Goal: Task Accomplishment & Management: Complete application form

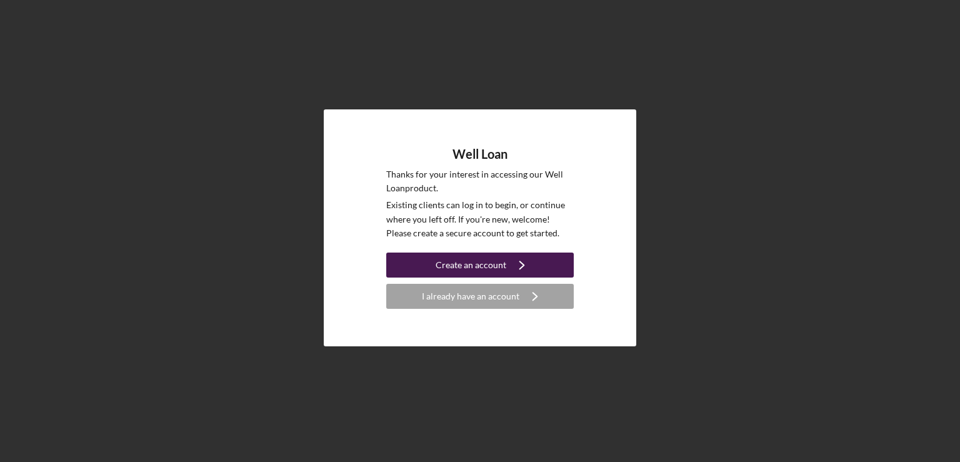
click at [476, 266] on div "Create an account" at bounding box center [471, 265] width 71 height 25
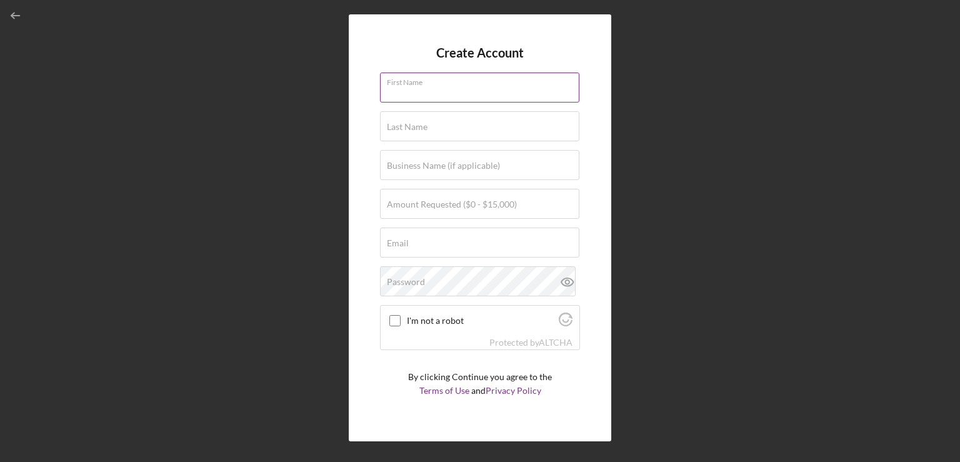
click at [459, 83] on div "First Name" at bounding box center [480, 88] width 200 height 31
type input "Crystal"
type input "[PERSON_NAME]"
type input "[EMAIL_ADDRESS][DOMAIN_NAME]"
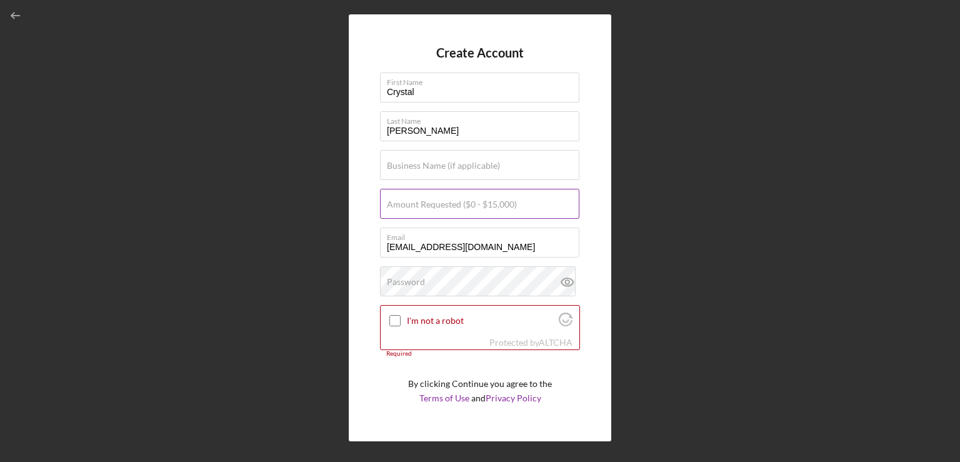
click at [433, 199] on label "Amount Requested ($0 - $15,000)" at bounding box center [452, 204] width 130 height 10
click at [433, 199] on input "Amount Requested ($0 - $15,000)" at bounding box center [479, 204] width 199 height 30
type input "$15,000"
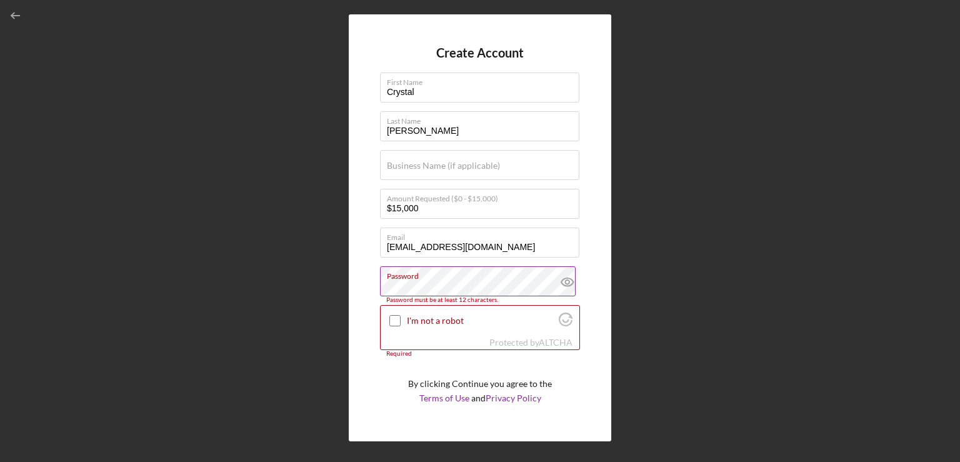
click at [565, 280] on icon at bounding box center [567, 282] width 4 height 4
click at [442, 280] on label "Password" at bounding box center [483, 274] width 193 height 14
click at [394, 317] on input "I'm not a robot" at bounding box center [394, 320] width 11 height 11
checkbox input "true"
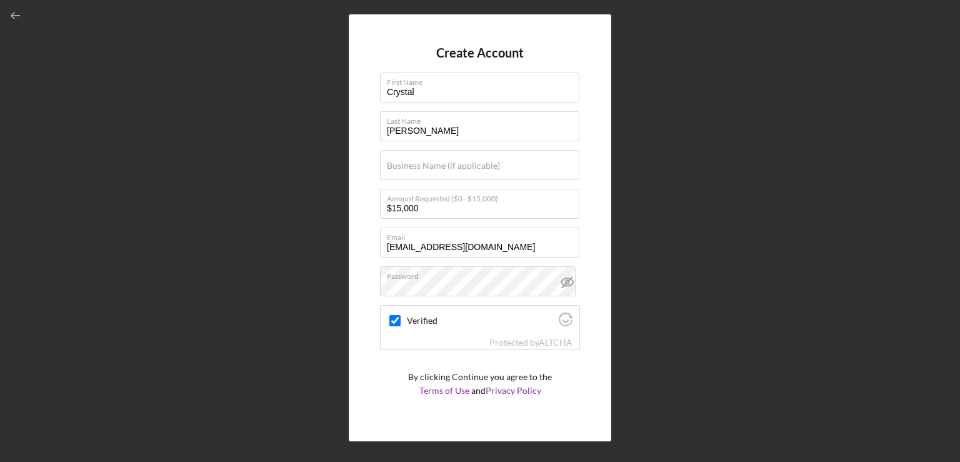
click at [683, 319] on div "Create Account First Name [PERSON_NAME] Last Name [PERSON_NAME] Business Name (…" at bounding box center [480, 228] width 948 height 456
click at [665, 304] on div "Create Account First Name [PERSON_NAME] Last Name [PERSON_NAME] Business Name (…" at bounding box center [480, 228] width 948 height 456
click at [701, 248] on div "Create Account First Name [PERSON_NAME] Last Name [PERSON_NAME] Business Name (…" at bounding box center [480, 228] width 948 height 456
click at [474, 383] on p "By clicking Continue you agree to the Terms of Use and Privacy Policy" at bounding box center [480, 384] width 144 height 28
click at [448, 332] on div "Verified" at bounding box center [480, 320] width 199 height 29
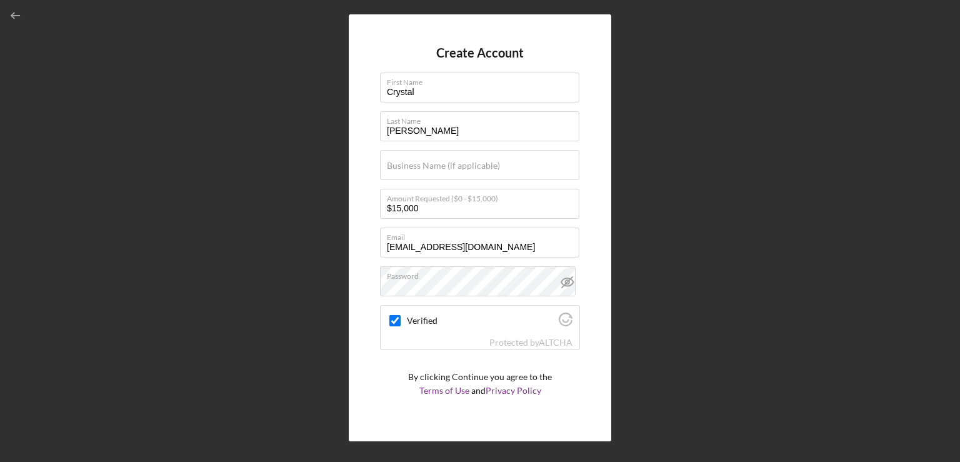
click at [651, 174] on div "Create Account First Name [PERSON_NAME] Last Name [PERSON_NAME] Business Name (…" at bounding box center [480, 228] width 948 height 456
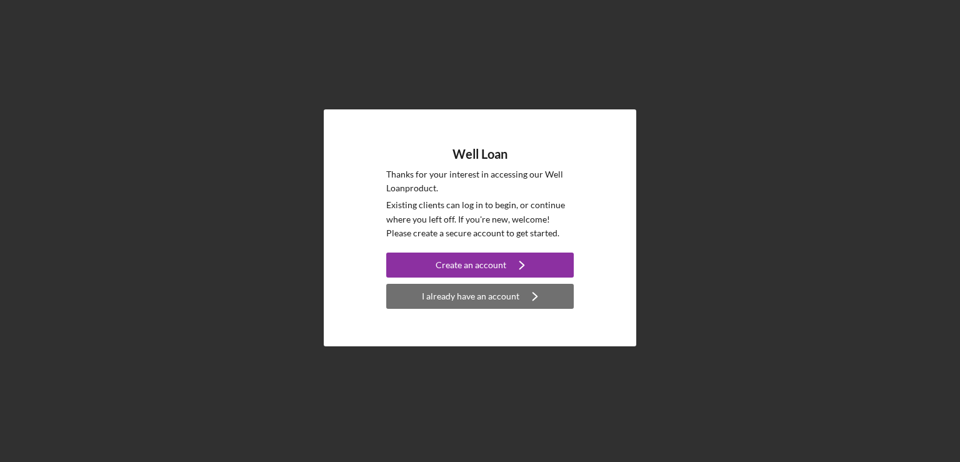
click at [523, 297] on icon "Icon/Navigate" at bounding box center [534, 296] width 31 height 31
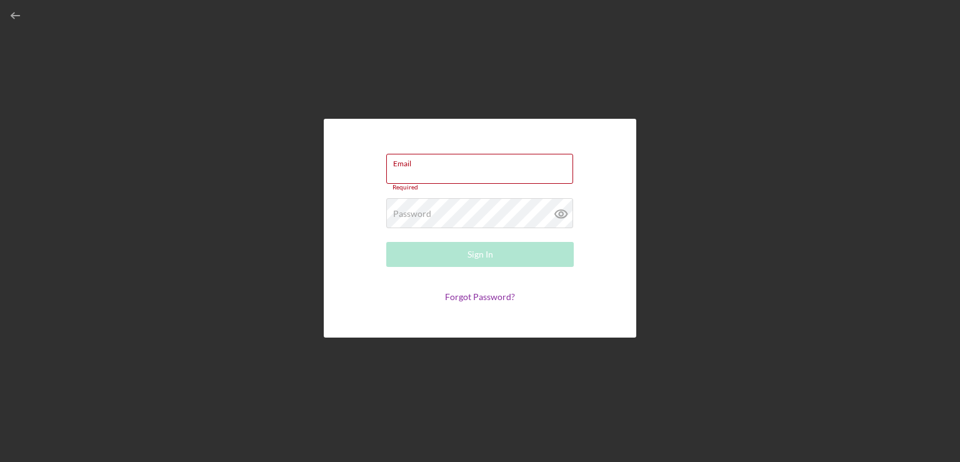
type input "[EMAIL_ADDRESS][DOMAIN_NAME]"
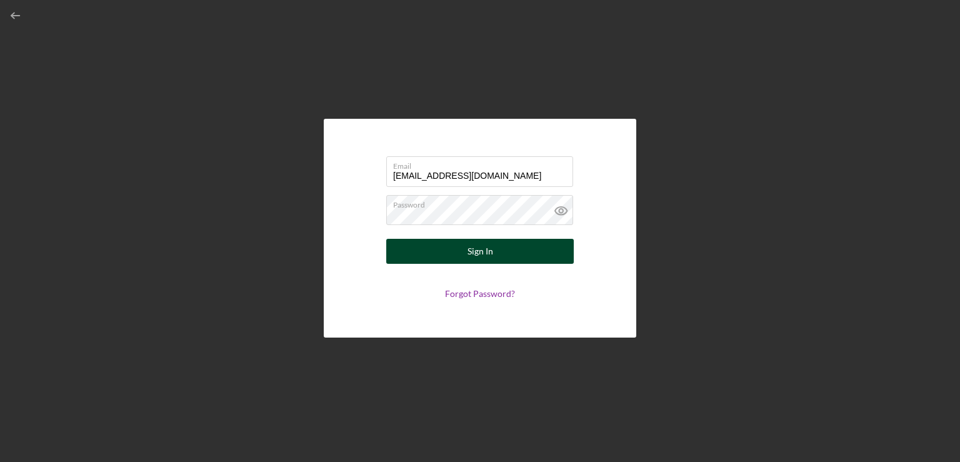
click at [483, 247] on div "Sign In" at bounding box center [481, 251] width 26 height 25
click at [478, 251] on div "Sign In" at bounding box center [481, 251] width 26 height 25
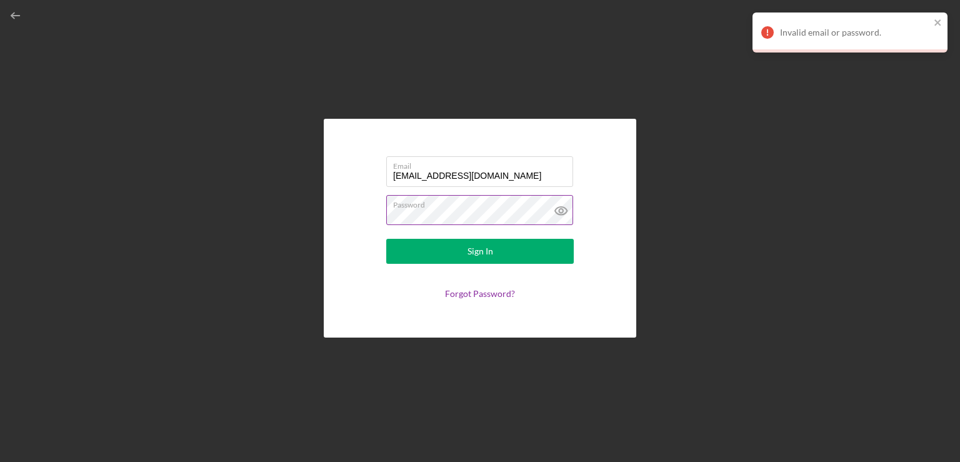
click at [464, 200] on label "Password" at bounding box center [483, 203] width 180 height 14
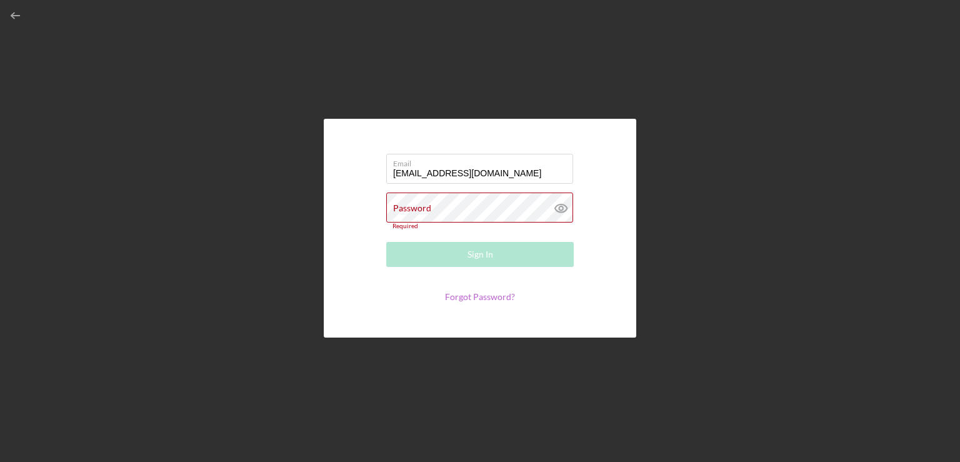
click at [472, 298] on link "Forgot Password?" at bounding box center [480, 296] width 70 height 11
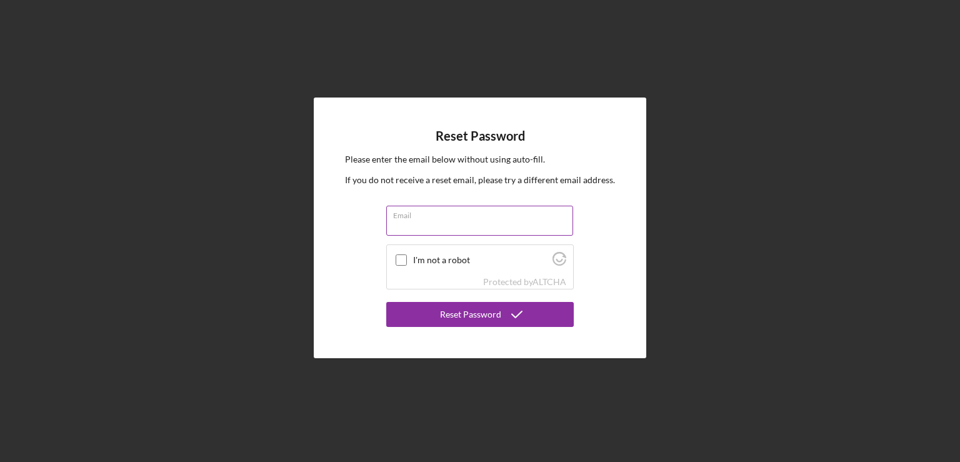
click at [433, 226] on input "Email" at bounding box center [479, 221] width 187 height 30
type input "[EMAIL_ADDRESS][DOMAIN_NAME]"
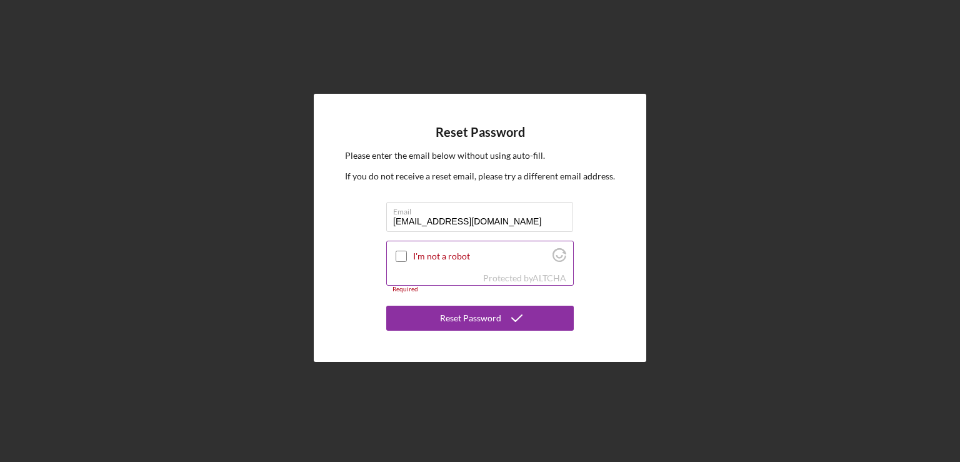
click at [401, 258] on input "I'm not a robot" at bounding box center [401, 256] width 11 height 11
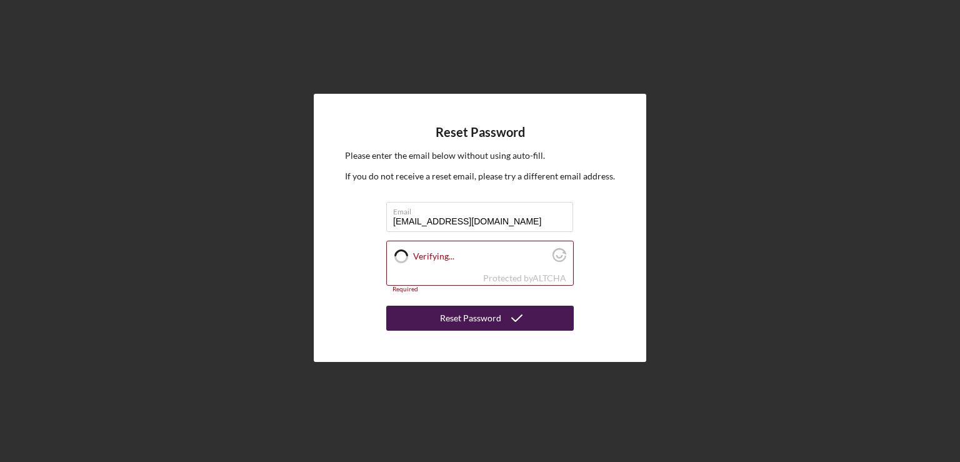
checkbox input "true"
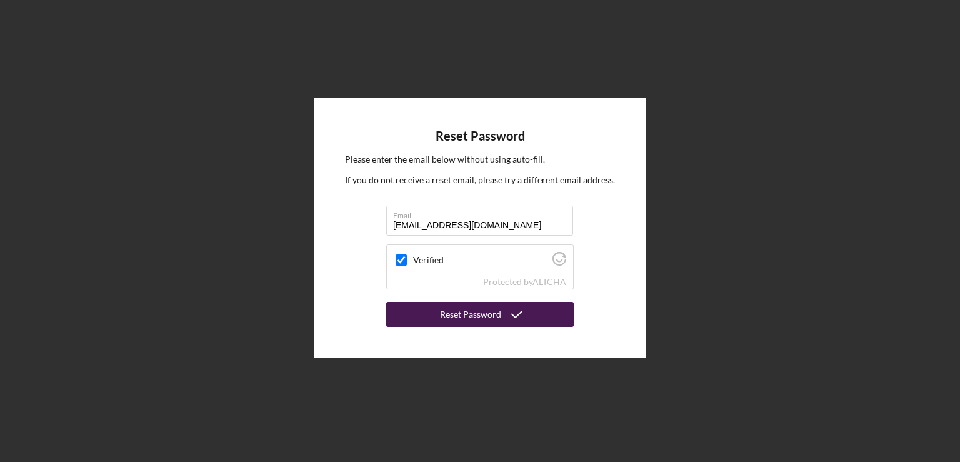
click at [448, 311] on div "Reset Password" at bounding box center [470, 314] width 61 height 25
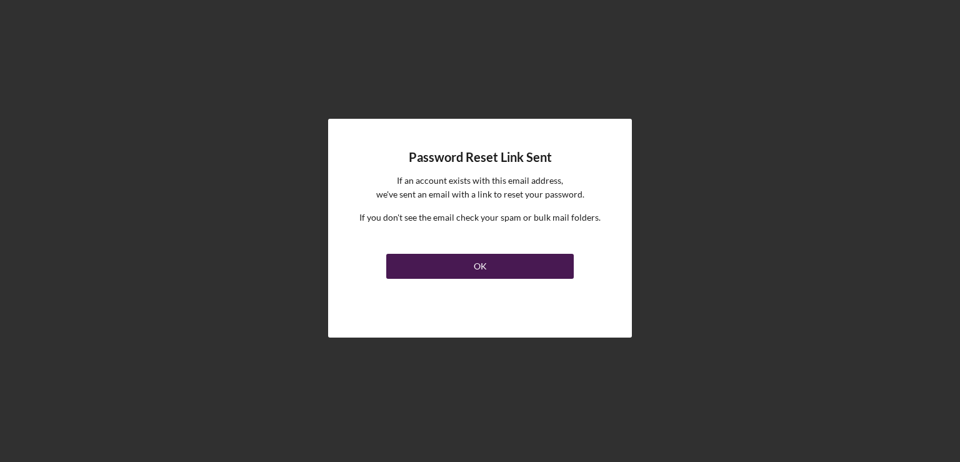
click at [475, 264] on div "OK" at bounding box center [480, 266] width 13 height 25
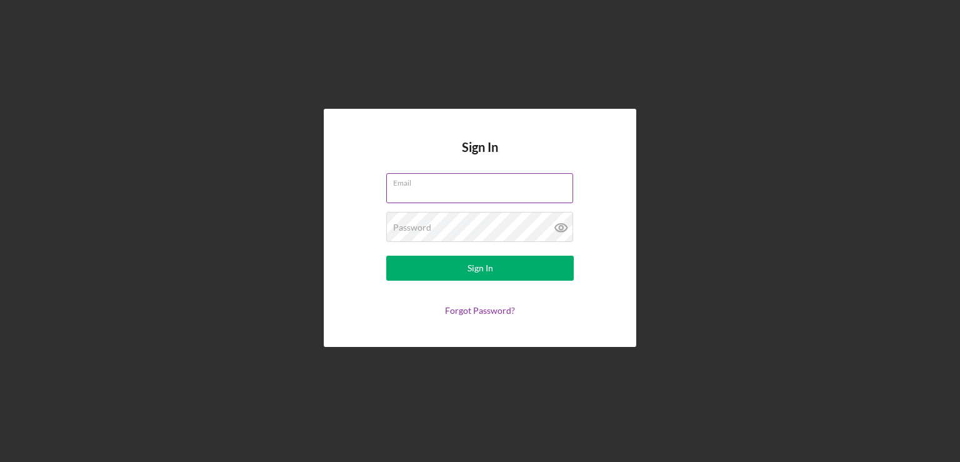
type input "[EMAIL_ADDRESS][DOMAIN_NAME]"
click at [560, 226] on icon at bounding box center [561, 228] width 4 height 4
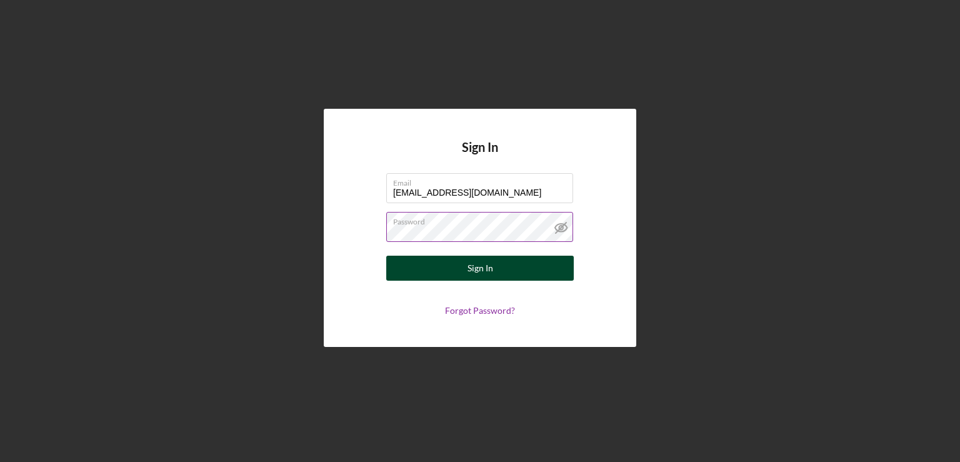
click at [478, 268] on div "Sign In" at bounding box center [481, 268] width 26 height 25
click at [491, 268] on div "Sign In" at bounding box center [481, 268] width 26 height 25
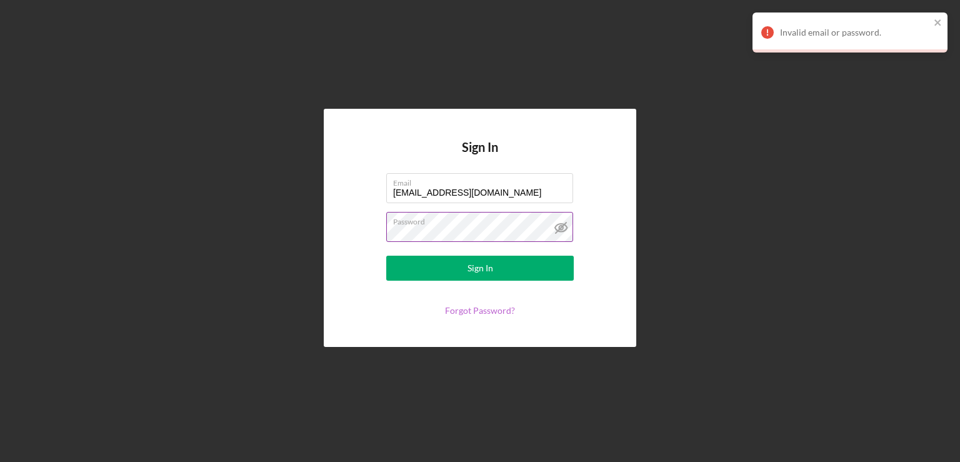
click at [498, 309] on link "Forgot Password?" at bounding box center [480, 310] width 70 height 11
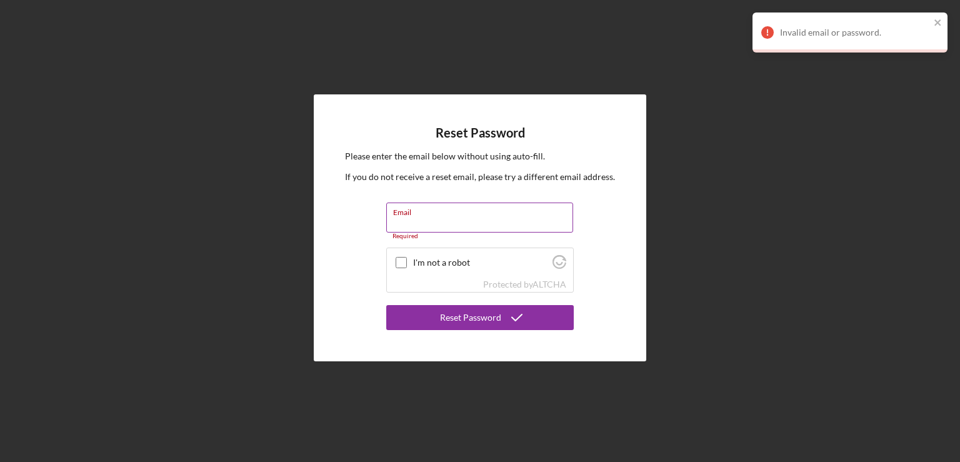
click at [522, 209] on label "Email" at bounding box center [483, 210] width 180 height 14
click at [522, 209] on input "Email" at bounding box center [479, 218] width 187 height 30
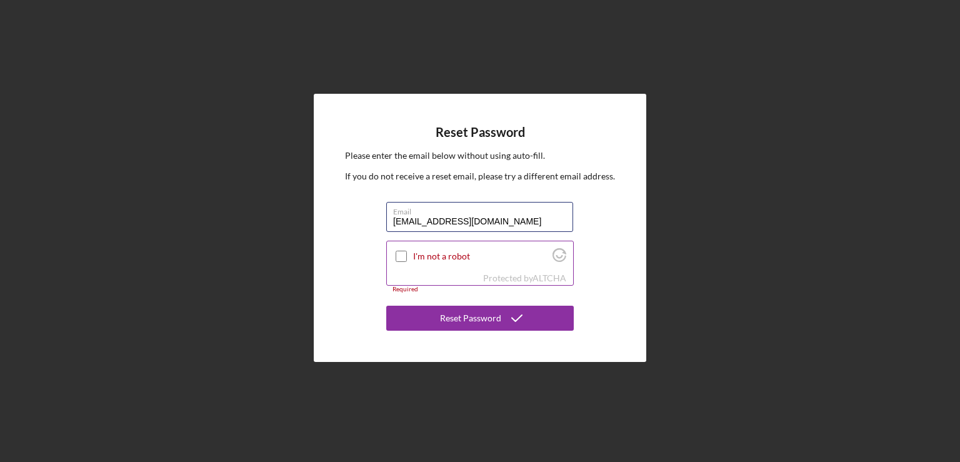
type input "[EMAIL_ADDRESS][DOMAIN_NAME]"
click at [403, 259] on input "I'm not a robot" at bounding box center [401, 256] width 11 height 11
checkbox input "true"
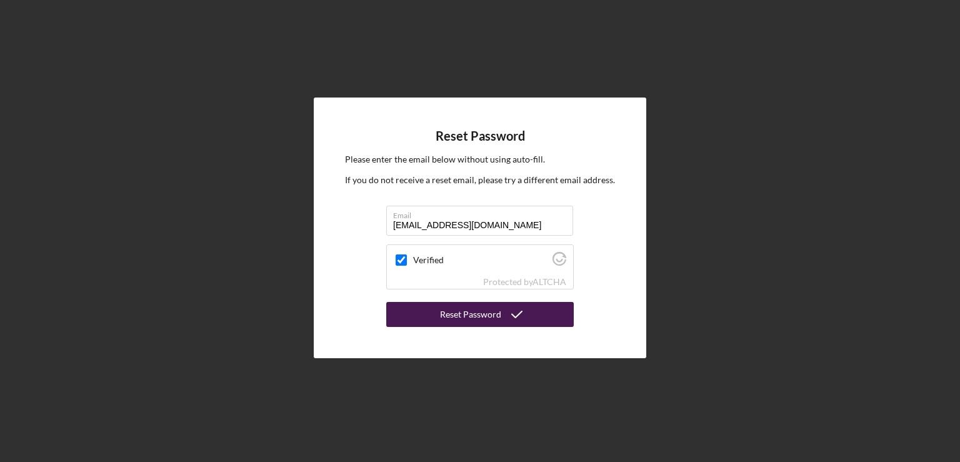
click at [465, 311] on div "Reset Password" at bounding box center [470, 314] width 61 height 25
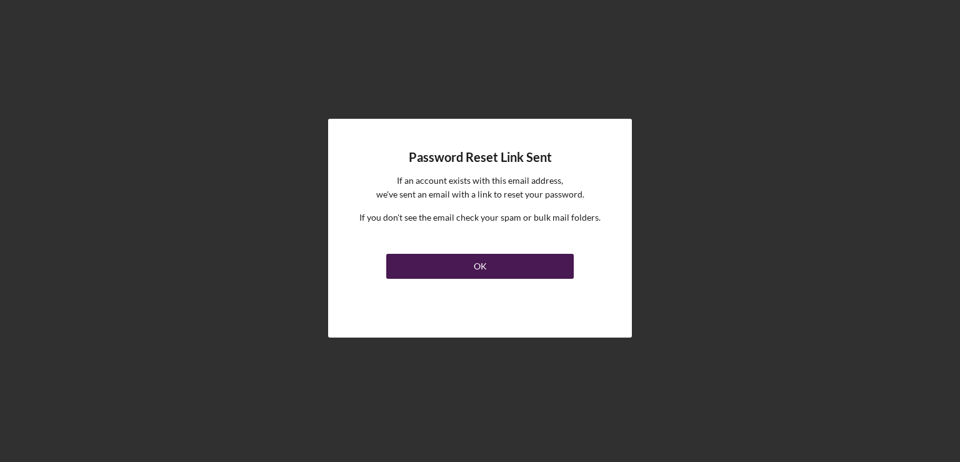
click at [478, 263] on div "OK" at bounding box center [480, 266] width 13 height 25
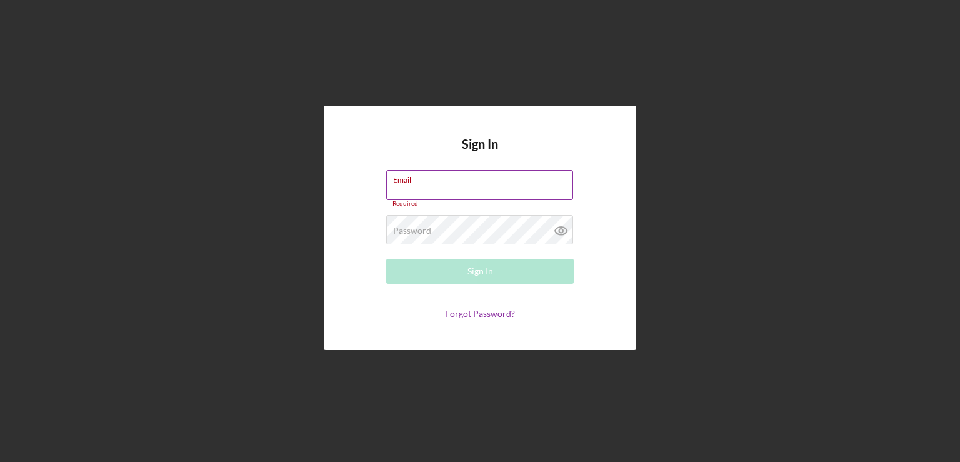
click at [464, 184] on div "Email Required" at bounding box center [480, 189] width 188 height 38
